Goal: Task Accomplishment & Management: Manage account settings

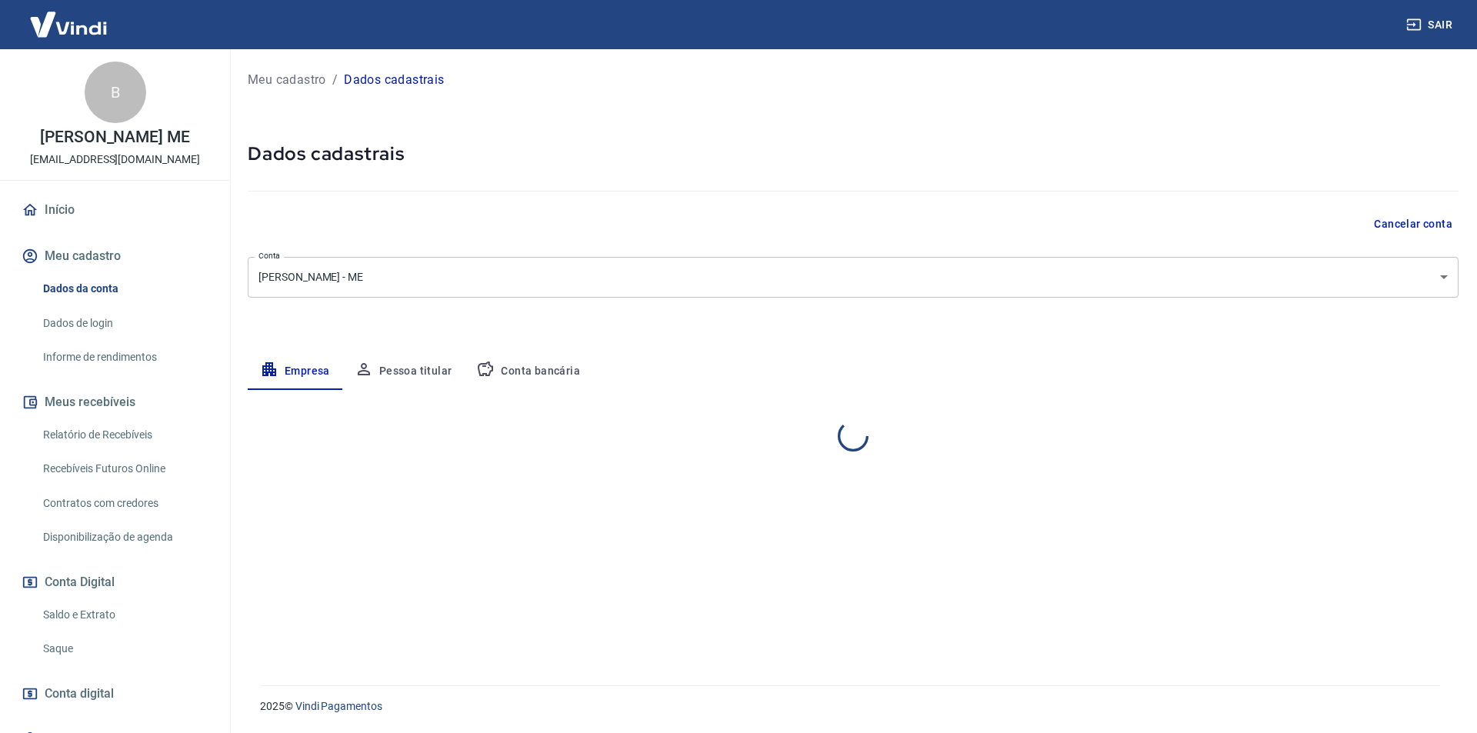
select select "SP"
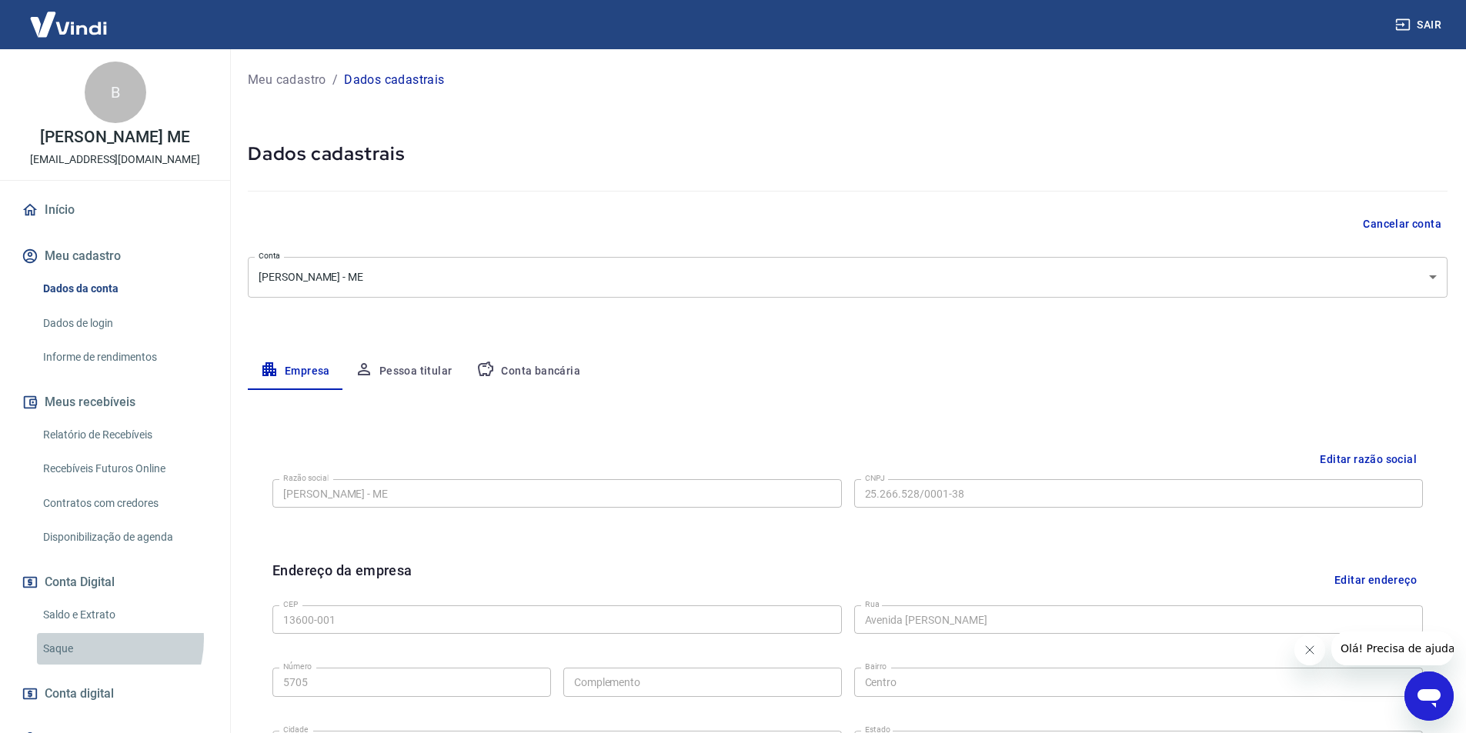
click at [94, 656] on link "Saque" at bounding box center [124, 649] width 175 height 32
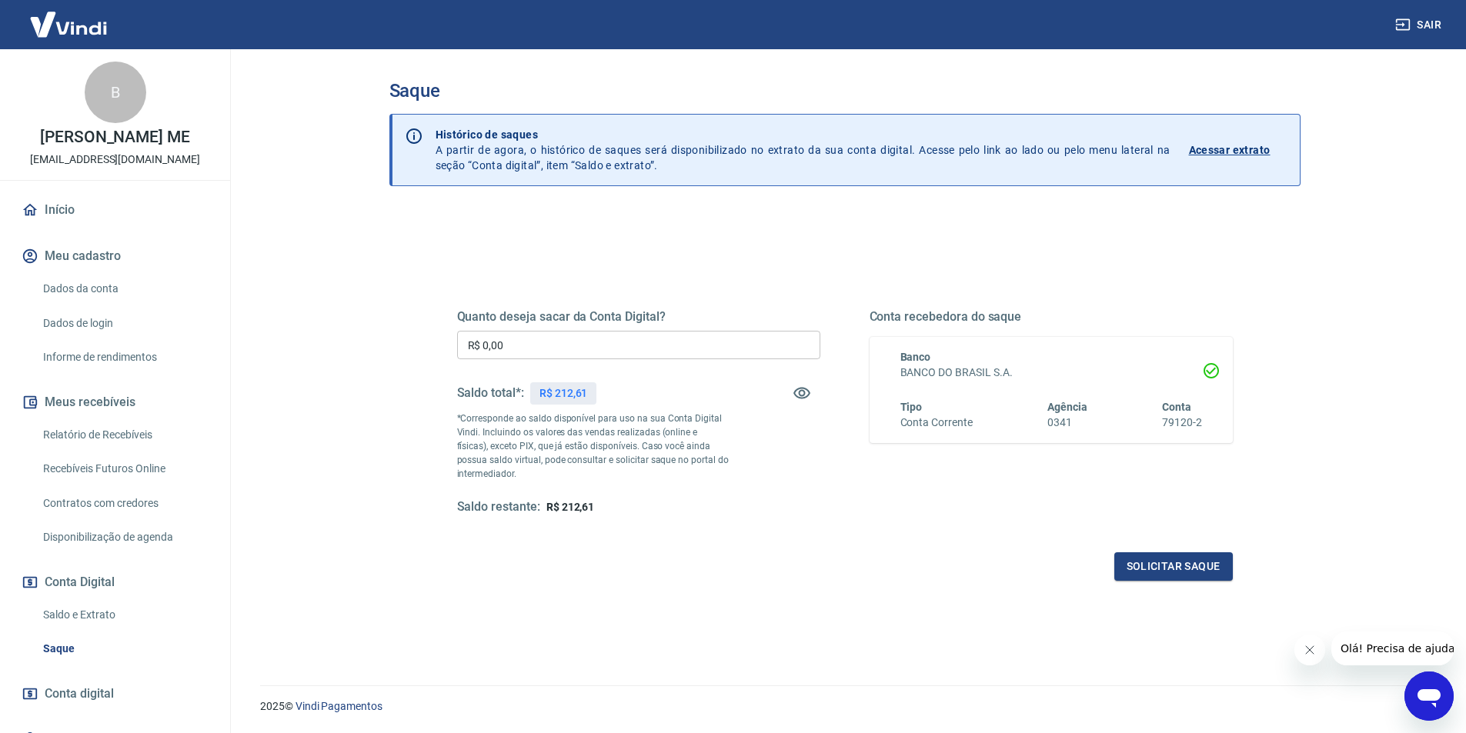
click at [91, 227] on link "Início" at bounding box center [114, 210] width 193 height 34
